Goal: Transaction & Acquisition: Book appointment/travel/reservation

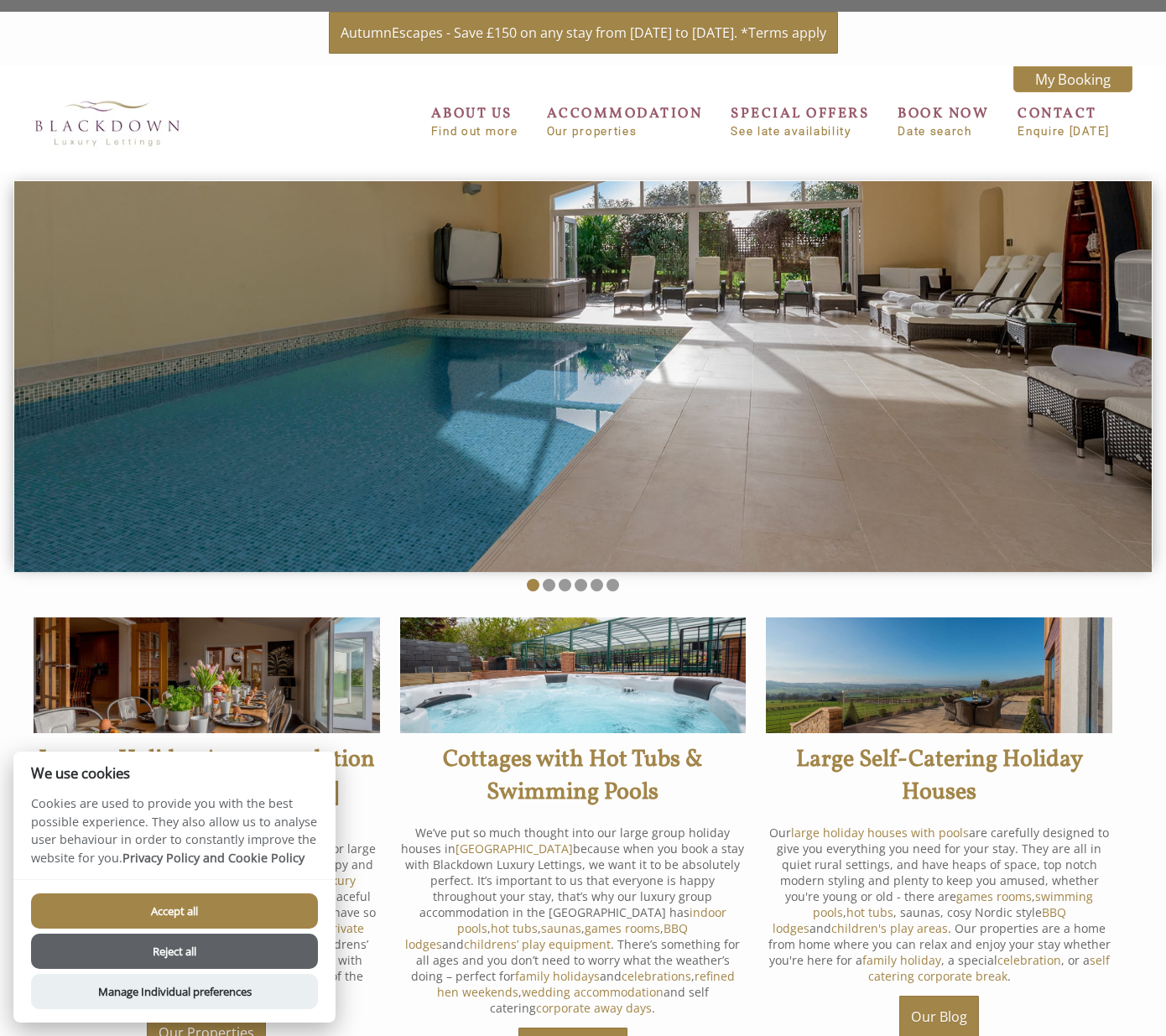
click at [307, 654] on img at bounding box center [206, 674] width 346 height 115
click at [183, 956] on button "Reject all" at bounding box center [173, 951] width 287 height 35
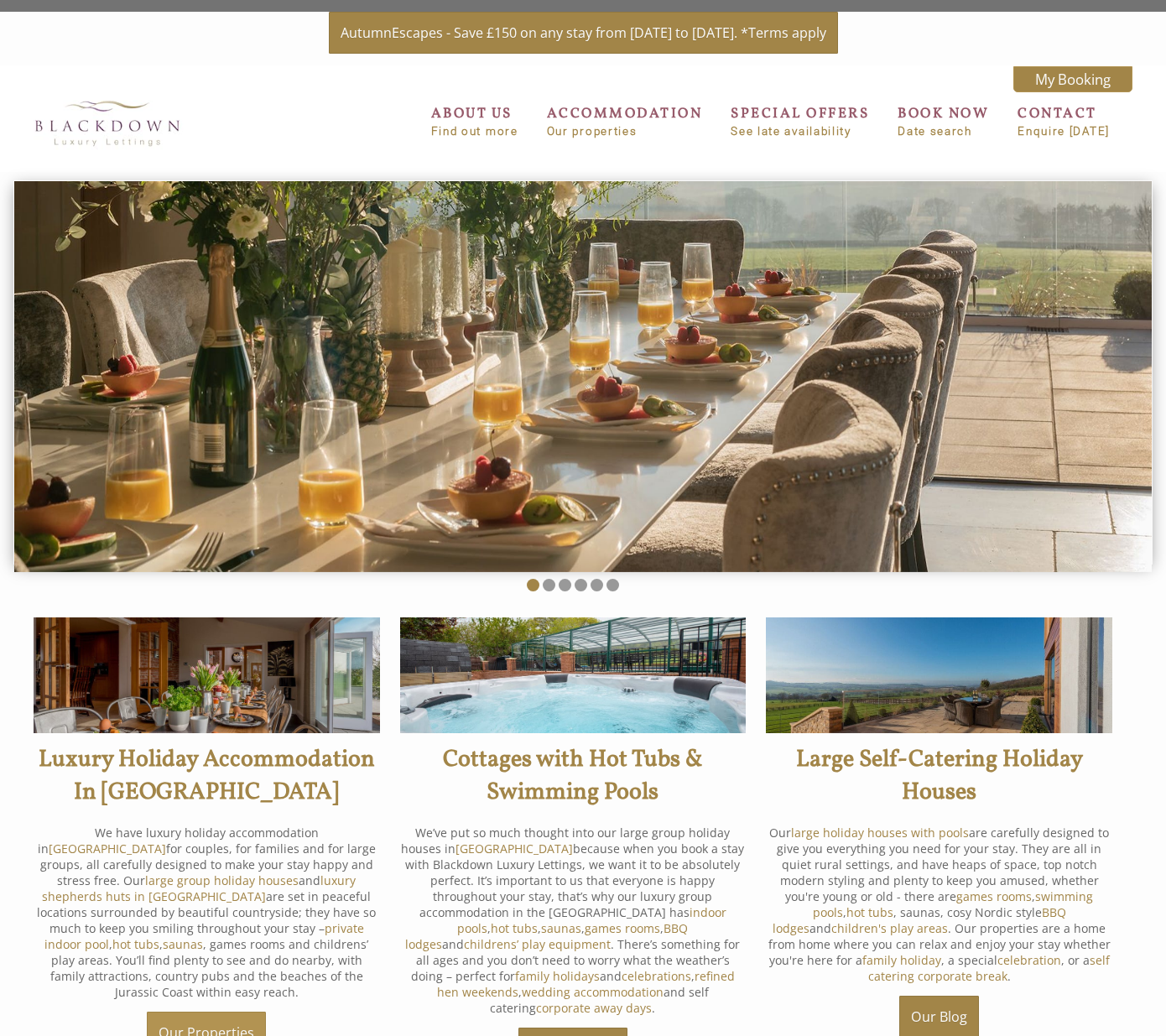
click at [214, 1017] on link "Our Properties" at bounding box center [206, 1032] width 119 height 42
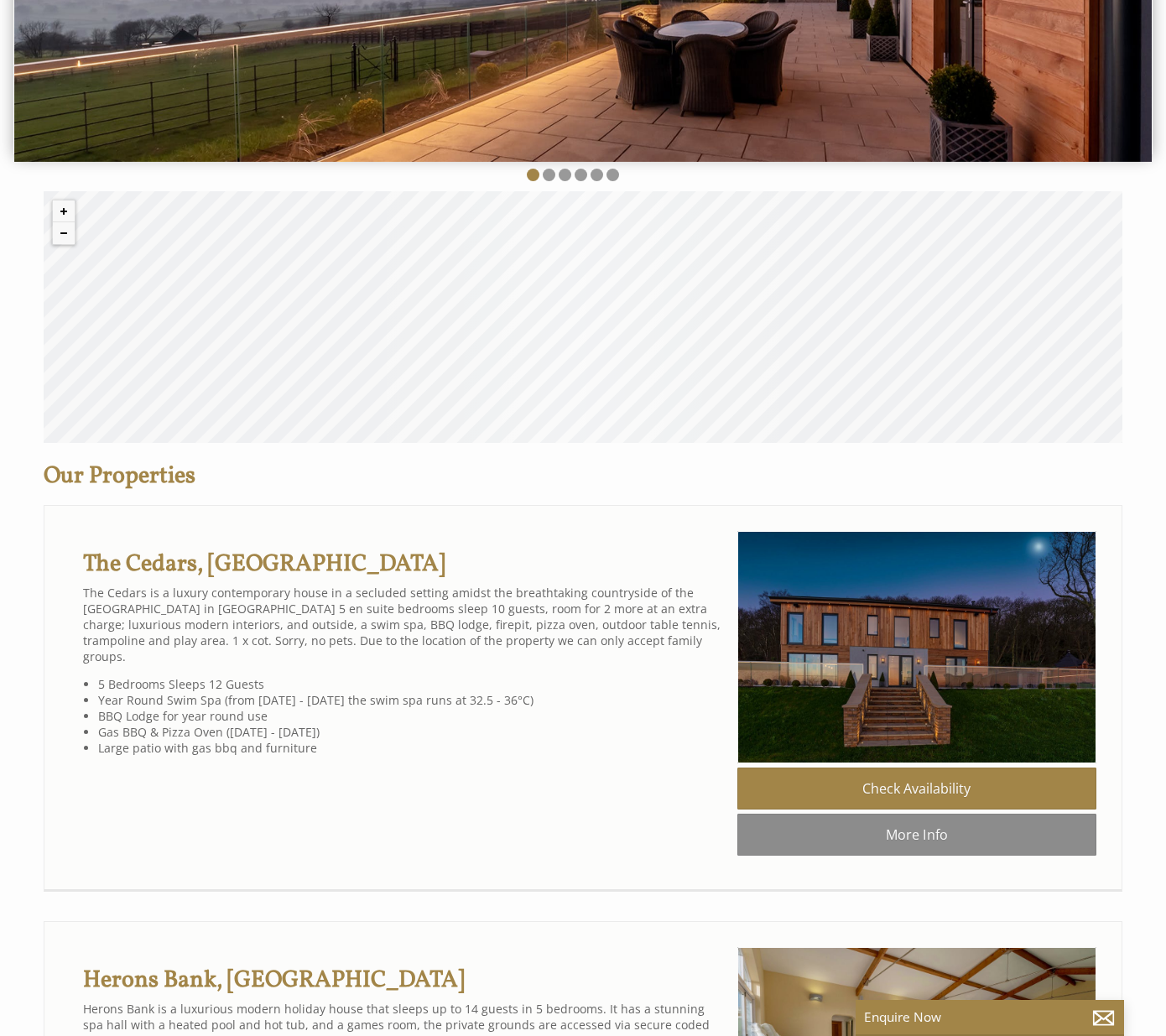
scroll to position [457, 0]
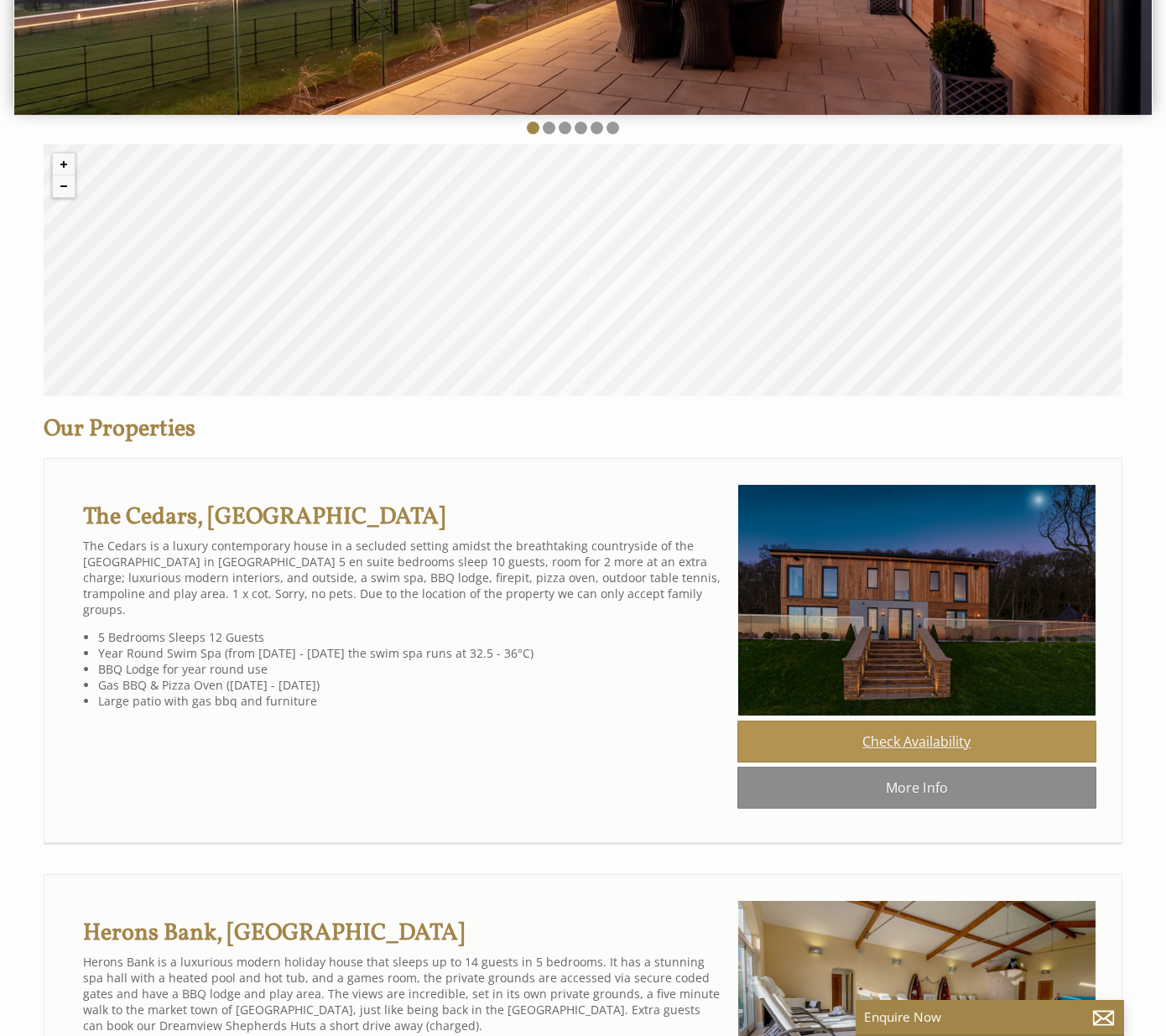
click at [926, 742] on link "Check Availability" at bounding box center [917, 741] width 359 height 42
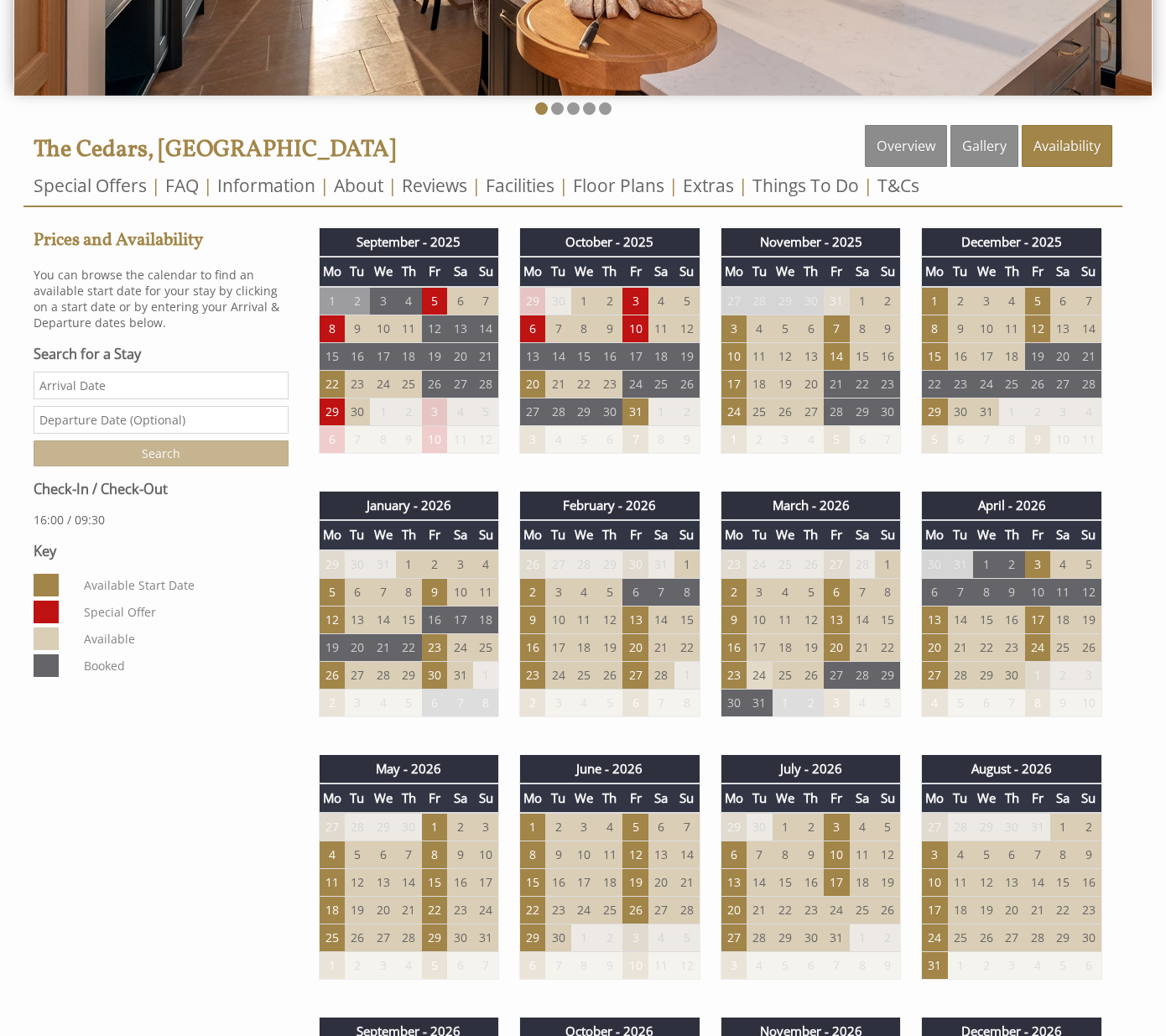
scroll to position [478, 0]
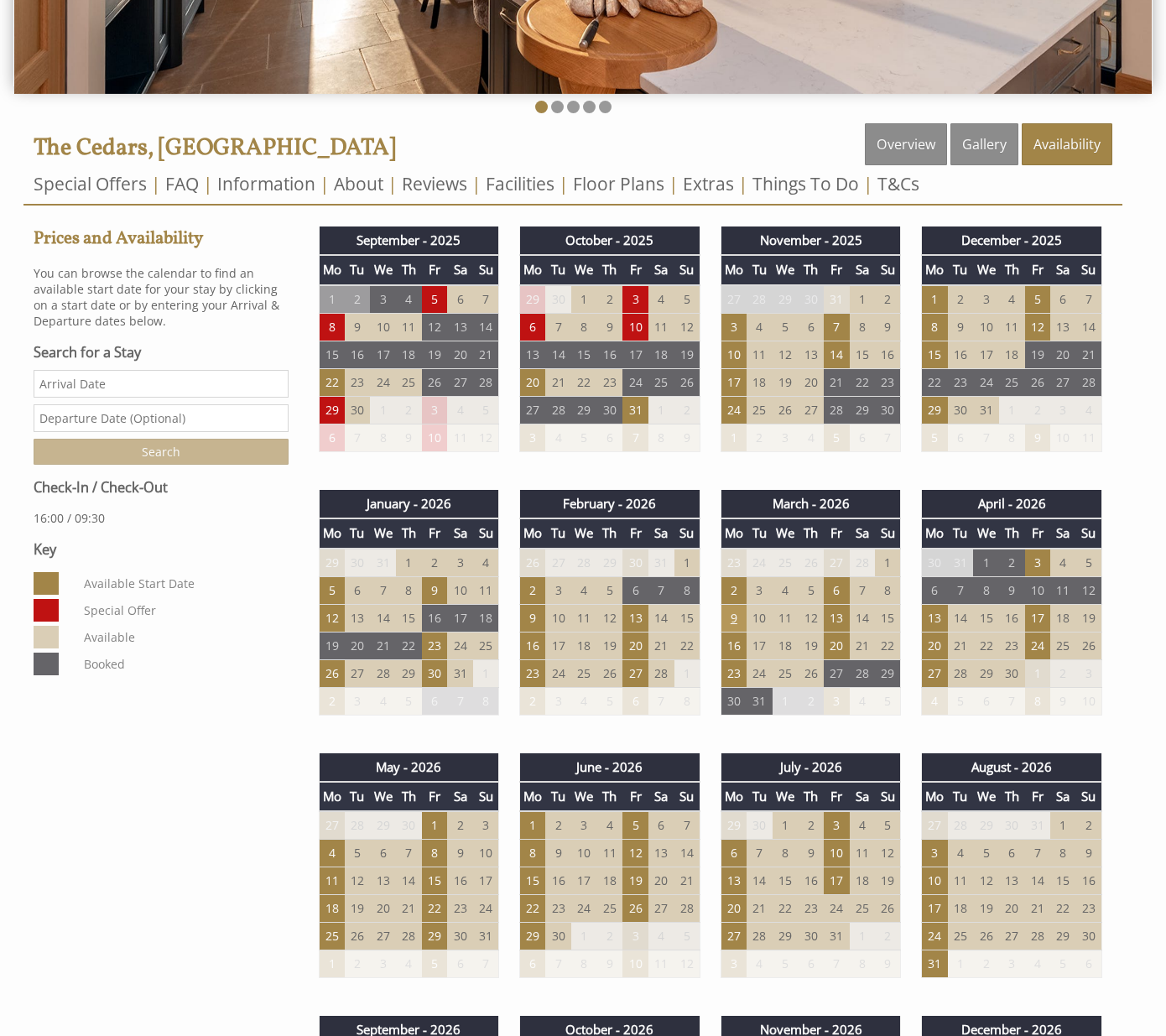
click at [733, 613] on td "9" at bounding box center [733, 618] width 26 height 28
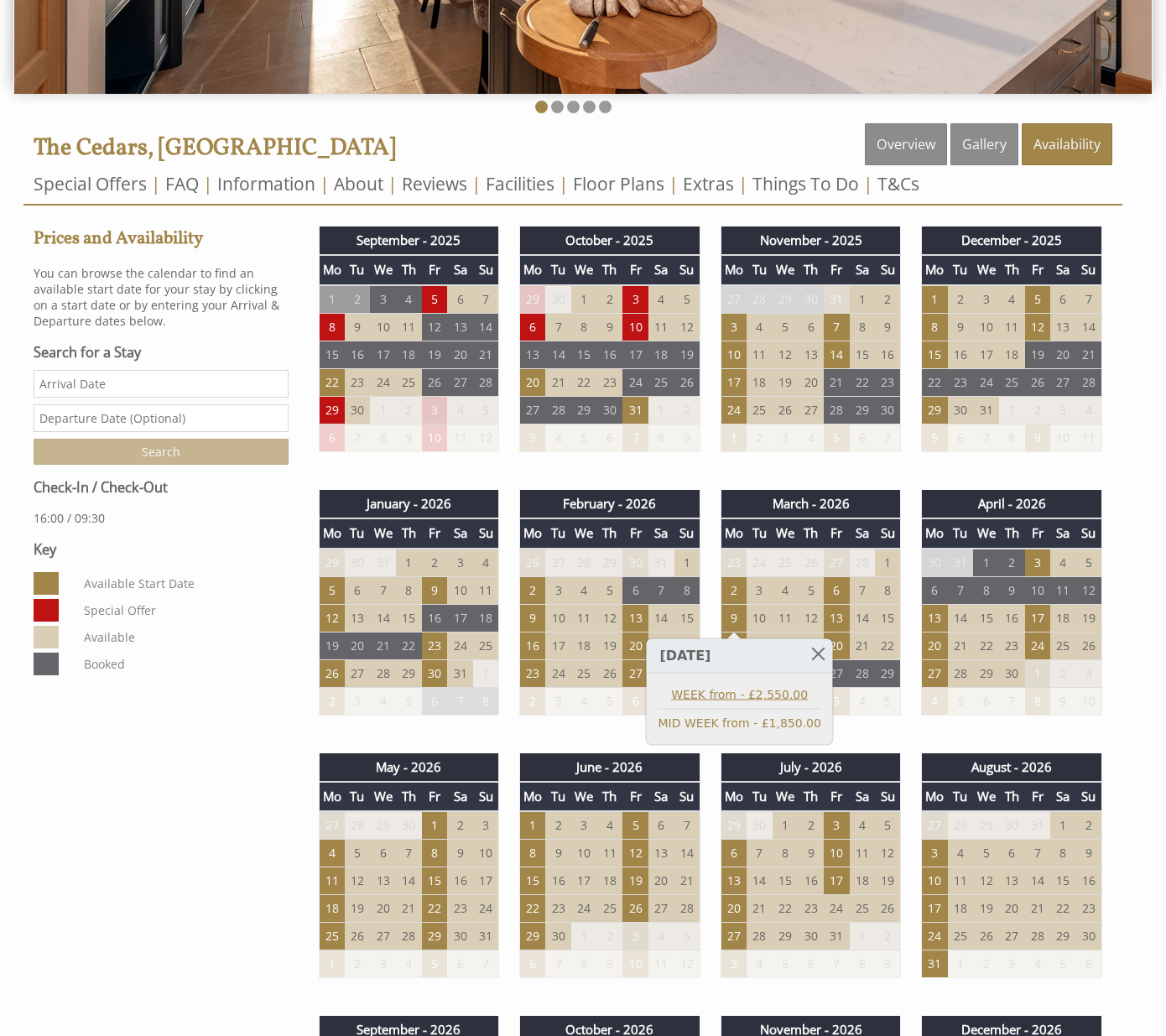
click at [739, 694] on link "WEEK from - £2,550.00" at bounding box center [739, 695] width 163 height 18
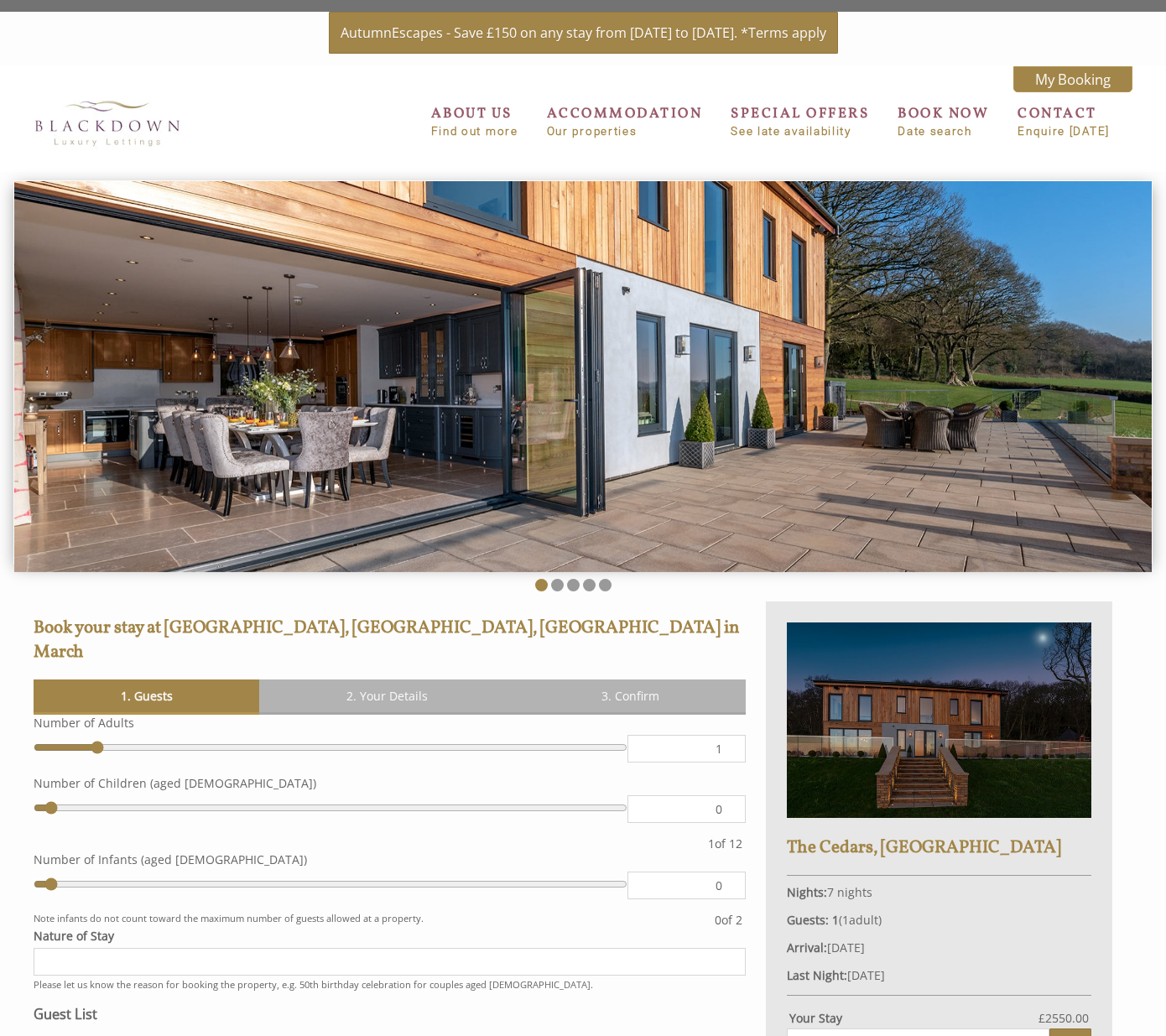
click at [779, 679] on div "The Cedars, [GEOGRAPHIC_DATA] Nights: 7 nights Guests: 1 ( 1 adult s 0 child re…" at bounding box center [938, 908] width 346 height 614
